Goal: Task Accomplishment & Management: Use online tool/utility

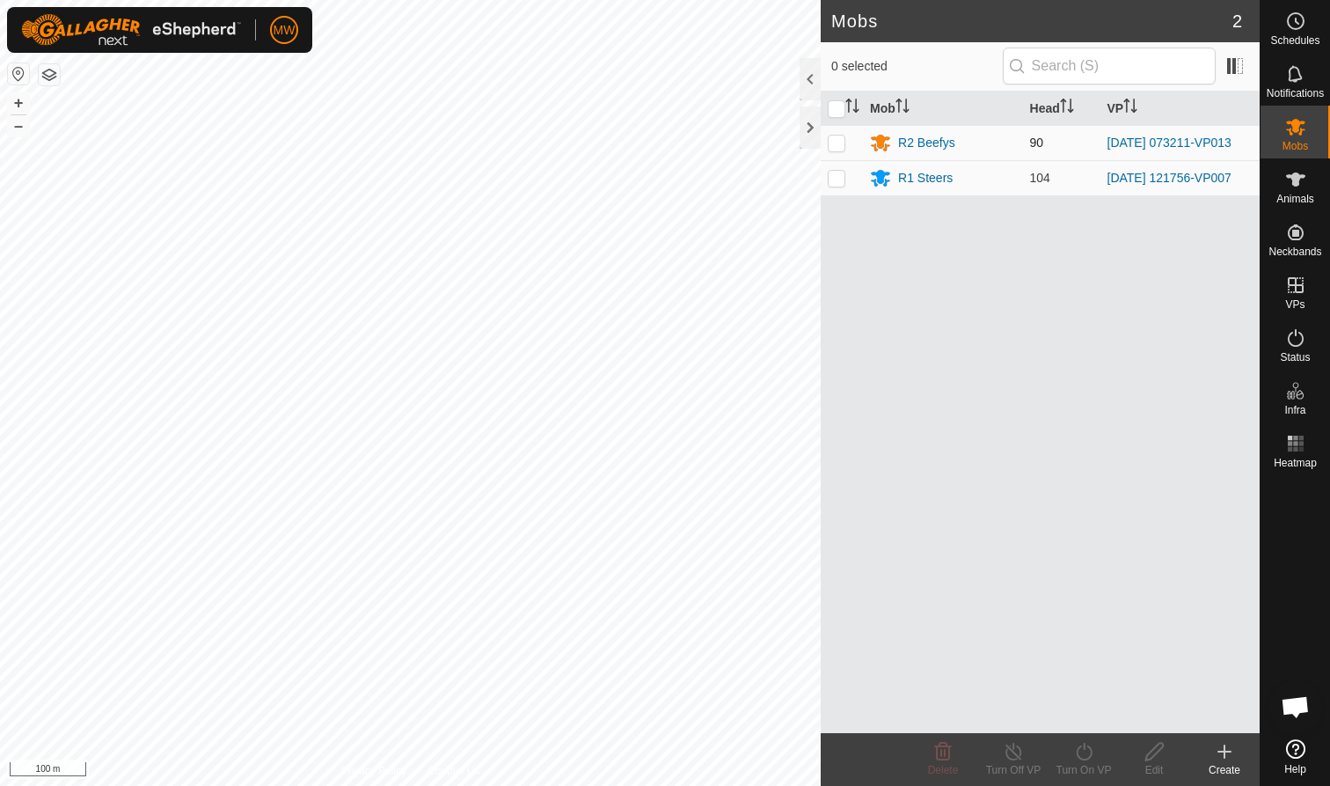
click at [837, 141] on p-checkbox at bounding box center [837, 142] width 18 height 14
checkbox input "true"
click at [1079, 756] on icon at bounding box center [1084, 751] width 16 height 18
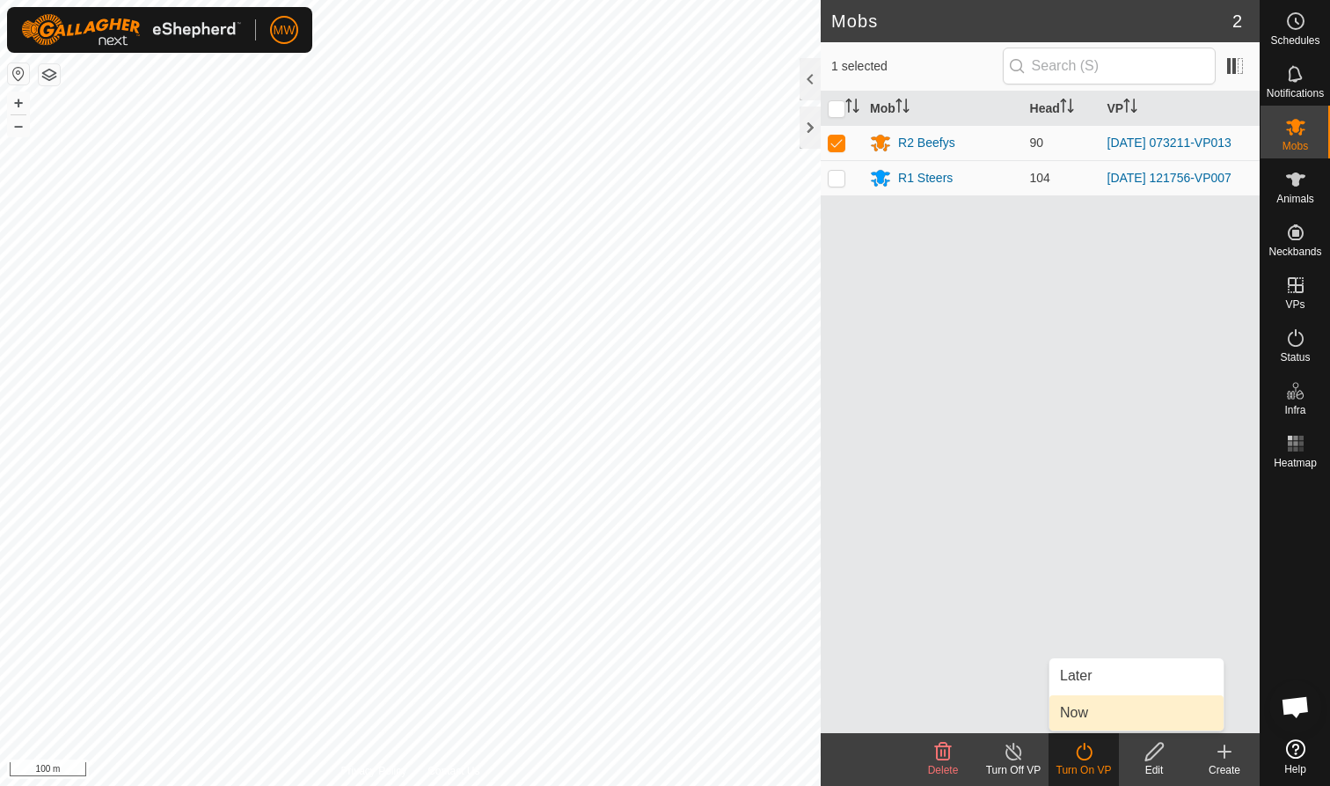
click at [1078, 717] on link "Now" at bounding box center [1136, 712] width 174 height 35
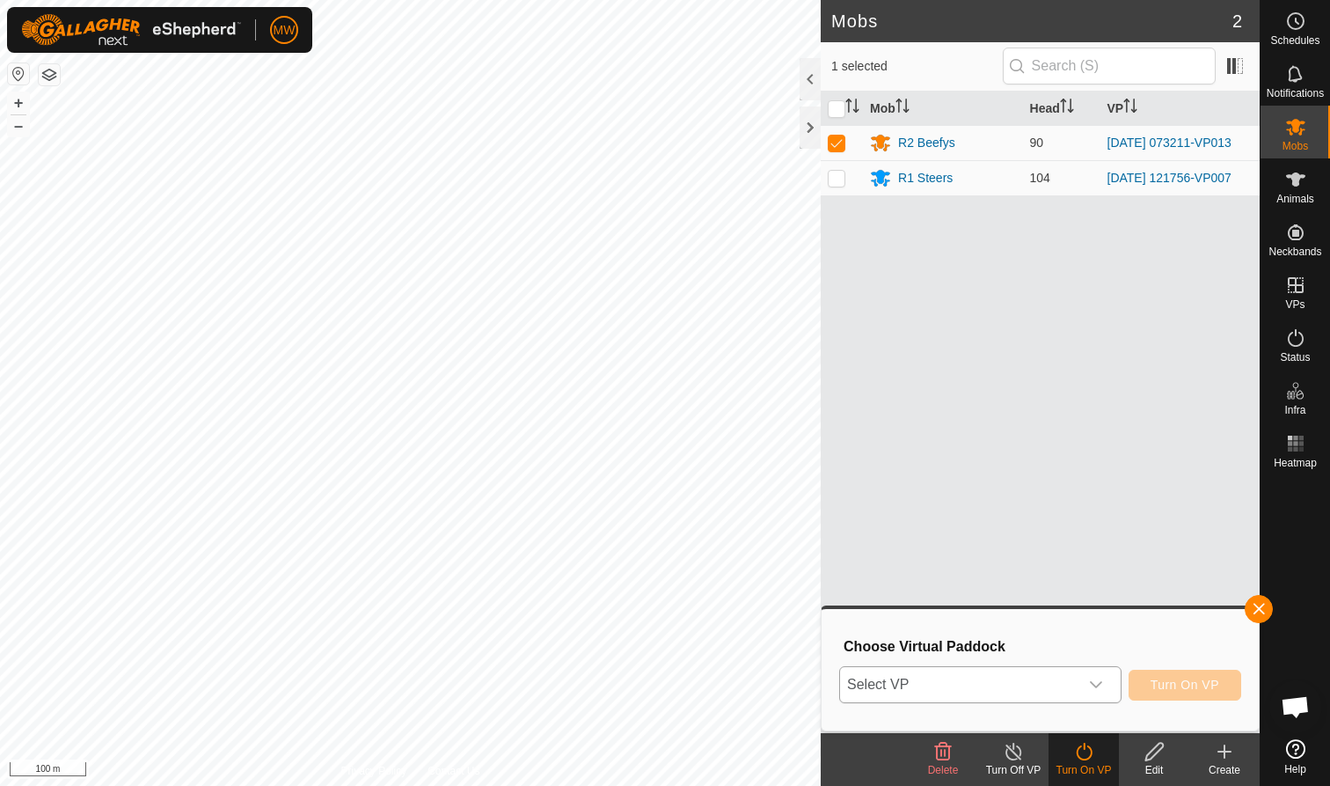
click at [1099, 686] on icon "dropdown trigger" at bounding box center [1096, 684] width 14 height 14
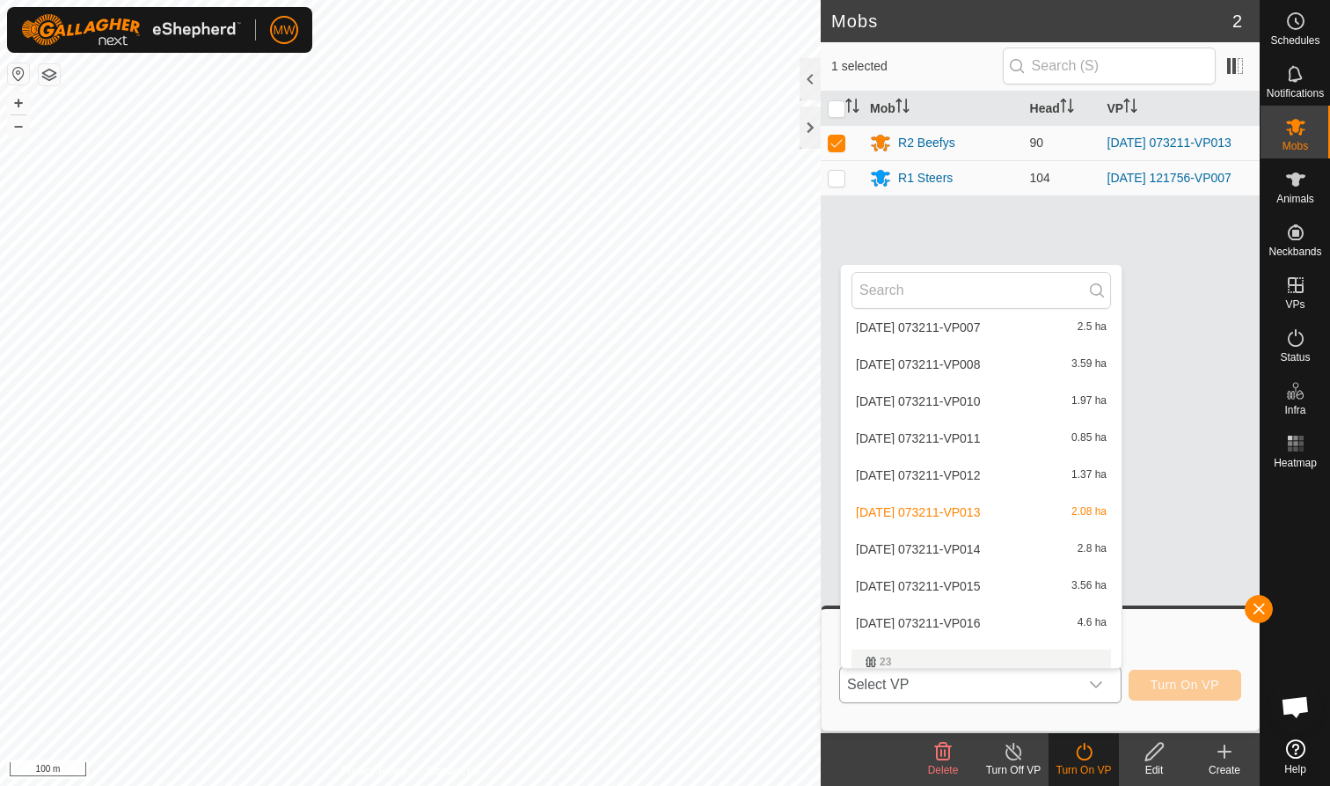
scroll to position [650, 0]
click at [964, 544] on li "2025-09-05 073211-VP014 2.8 ha" at bounding box center [981, 547] width 281 height 35
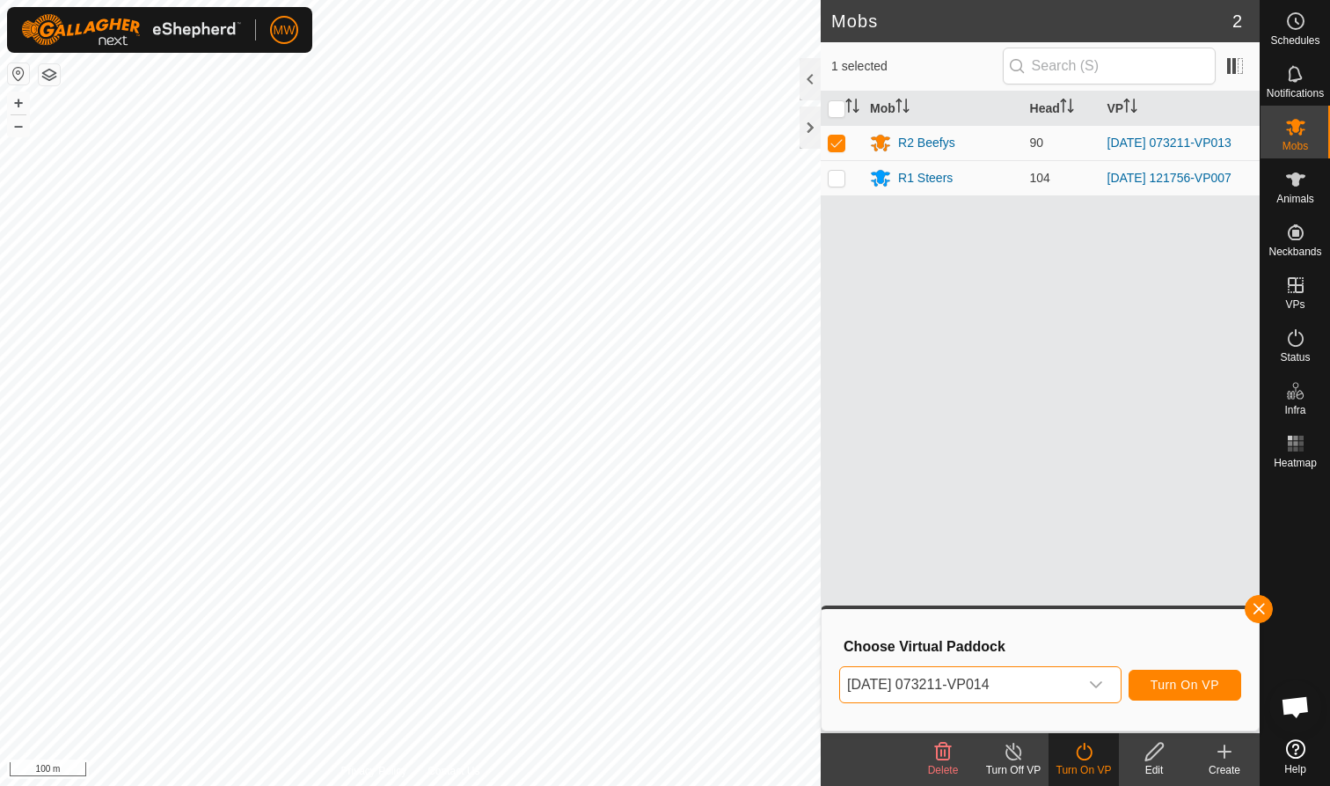
click at [1156, 687] on span "Turn On VP" at bounding box center [1185, 684] width 69 height 14
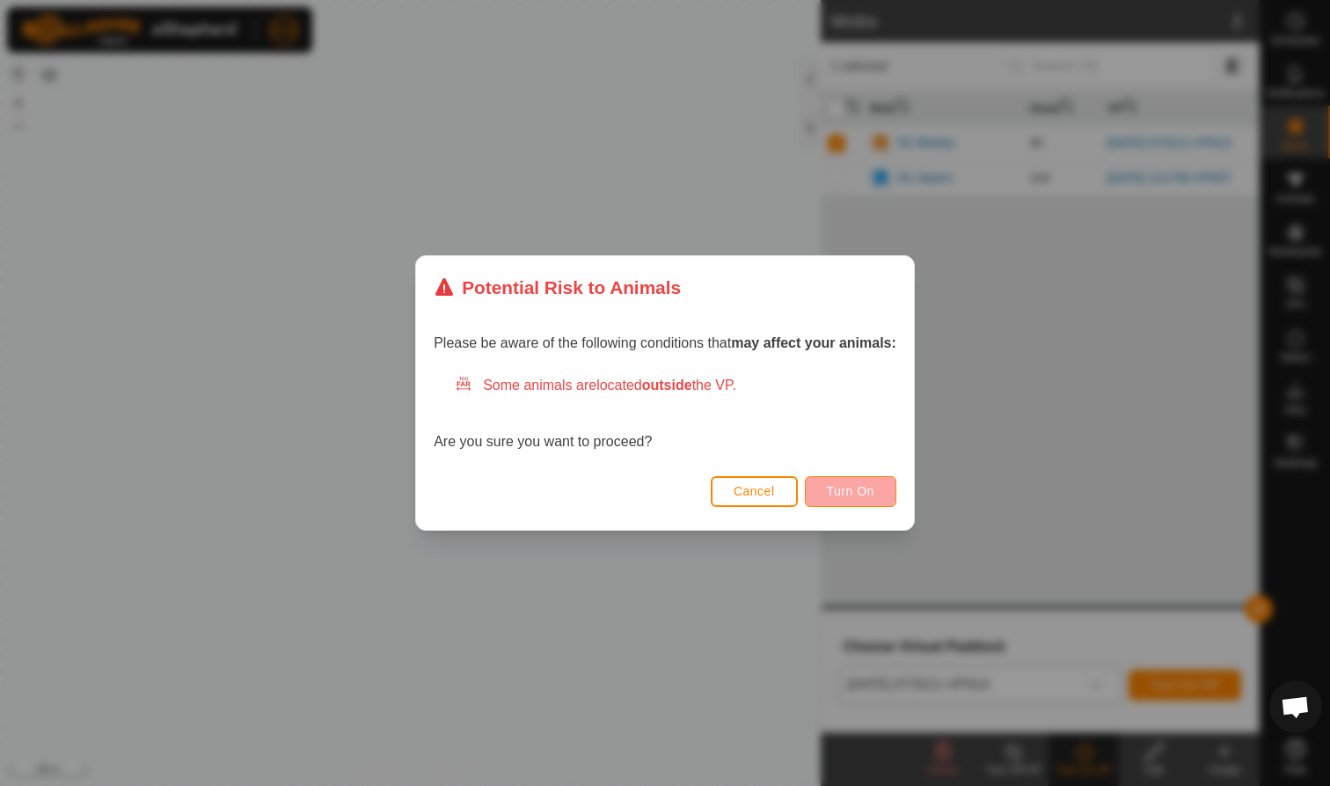
click at [866, 484] on span "Turn On" at bounding box center [851, 491] width 48 height 14
